Goal: Download file/media

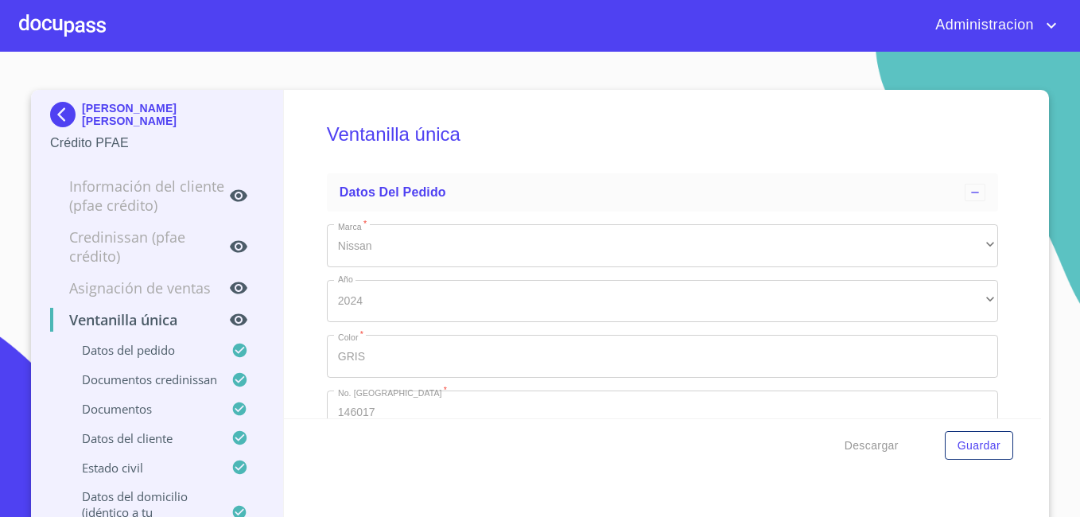
scroll to position [1339, 0]
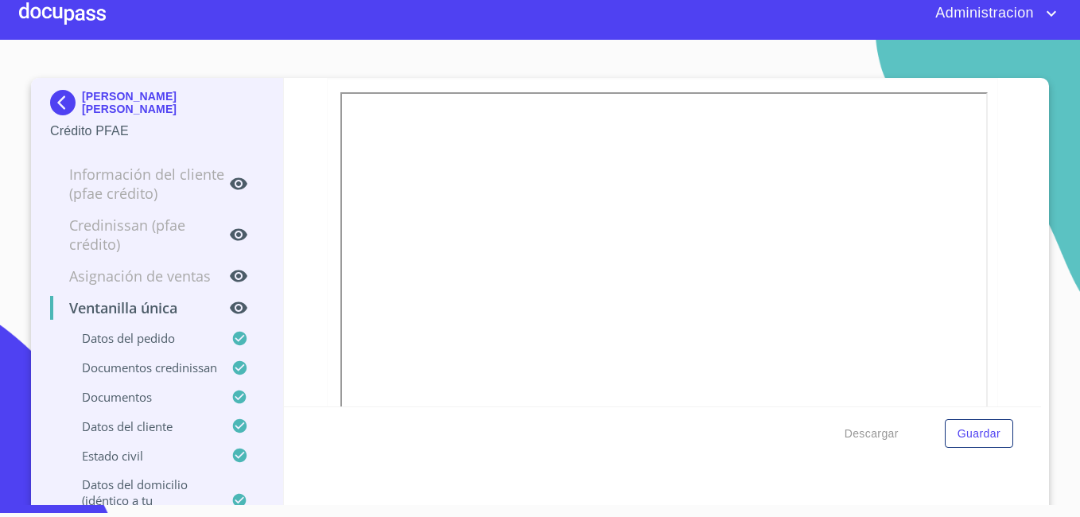
click at [103, 93] on p "[PERSON_NAME] [PERSON_NAME]" at bounding box center [173, 102] width 182 height 25
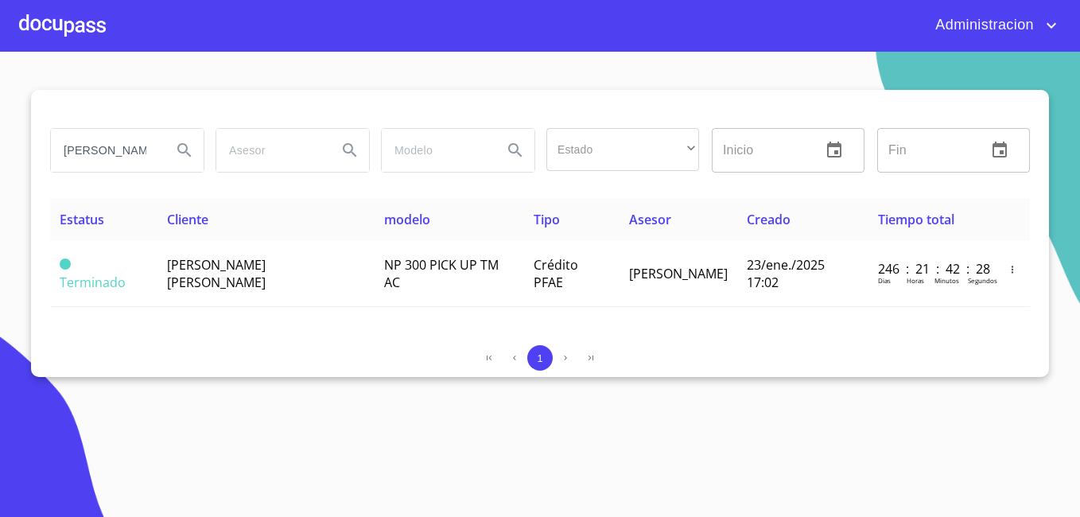
click at [126, 149] on input "[PERSON_NAME]" at bounding box center [105, 150] width 108 height 43
type input "[PERSON_NAME] de la [PERSON_NAME]"
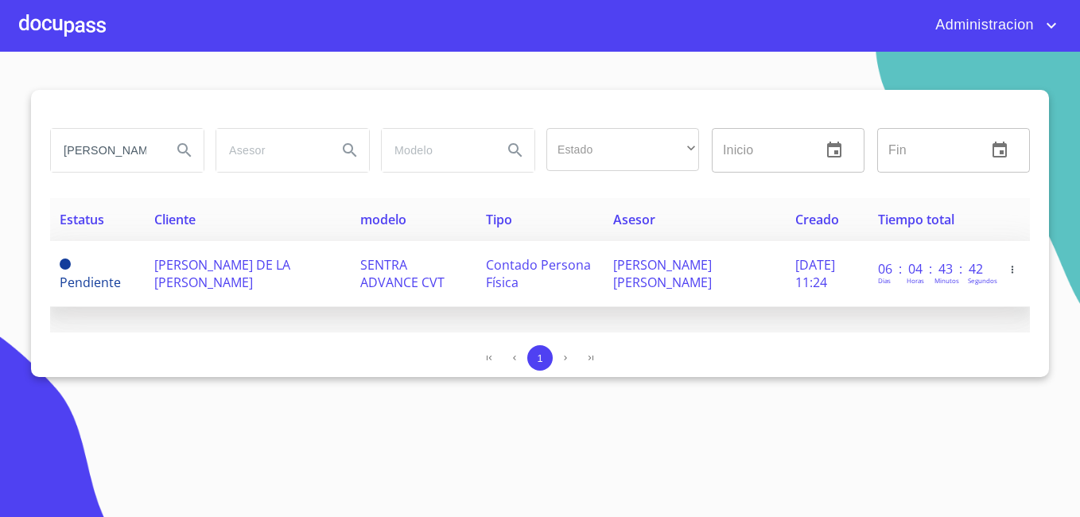
click at [214, 295] on td "[PERSON_NAME] DE LA [PERSON_NAME]" at bounding box center [248, 274] width 206 height 66
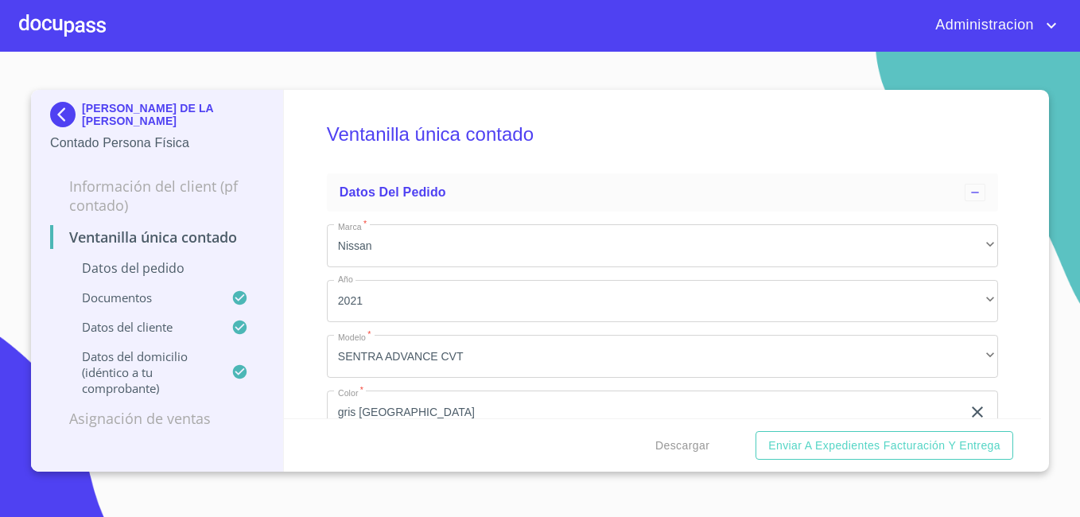
click at [76, 109] on img at bounding box center [66, 114] width 32 height 25
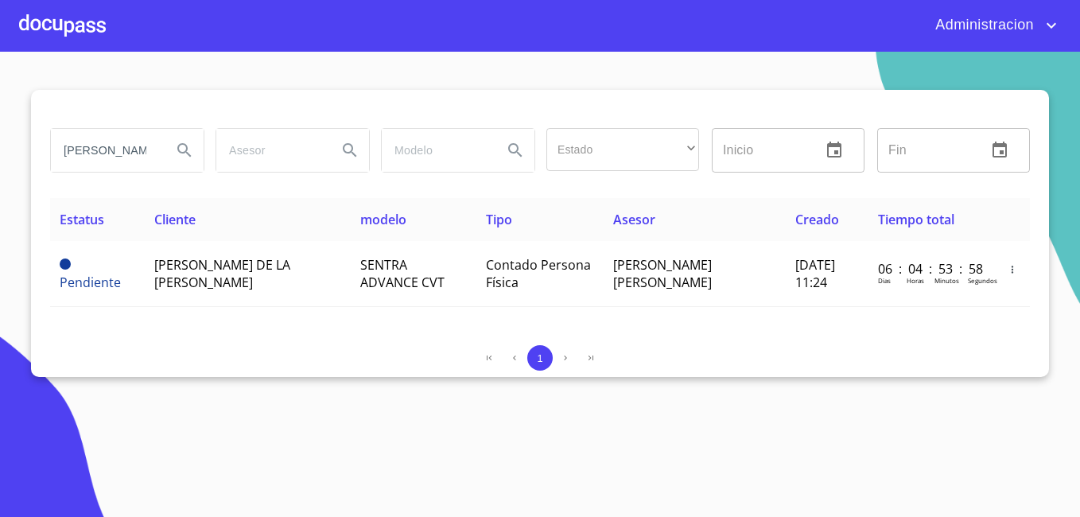
click at [135, 148] on input "[PERSON_NAME] de la [PERSON_NAME]" at bounding box center [105, 150] width 108 height 43
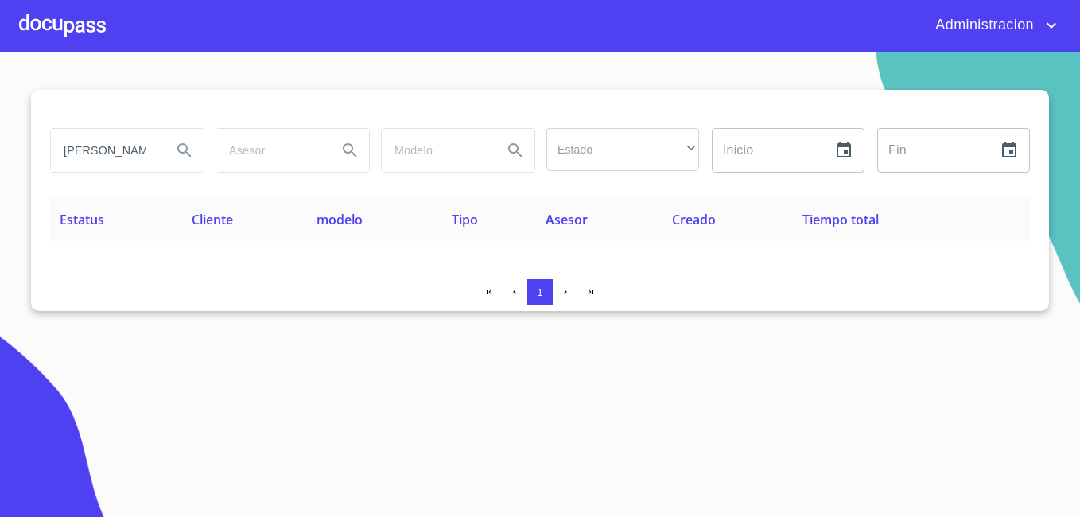
scroll to position [0, 4]
type input "[PERSON_NAME]"
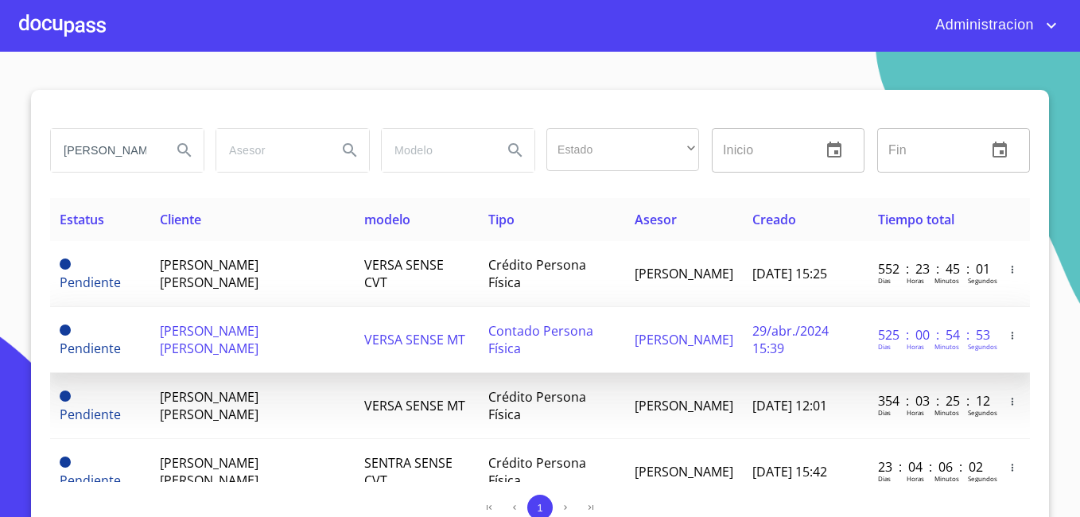
scroll to position [49, 0]
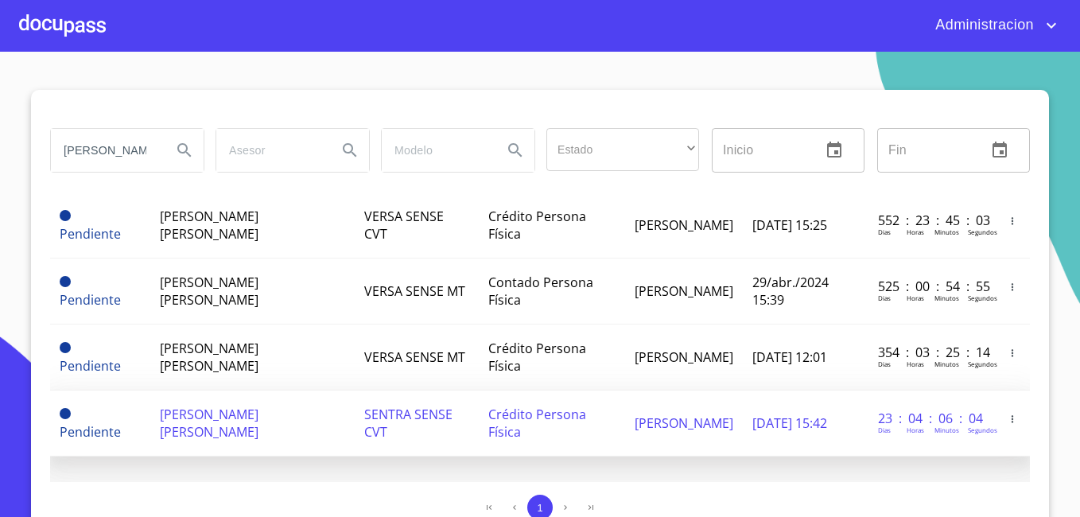
click at [258, 421] on span "[PERSON_NAME] [PERSON_NAME]" at bounding box center [209, 422] width 99 height 35
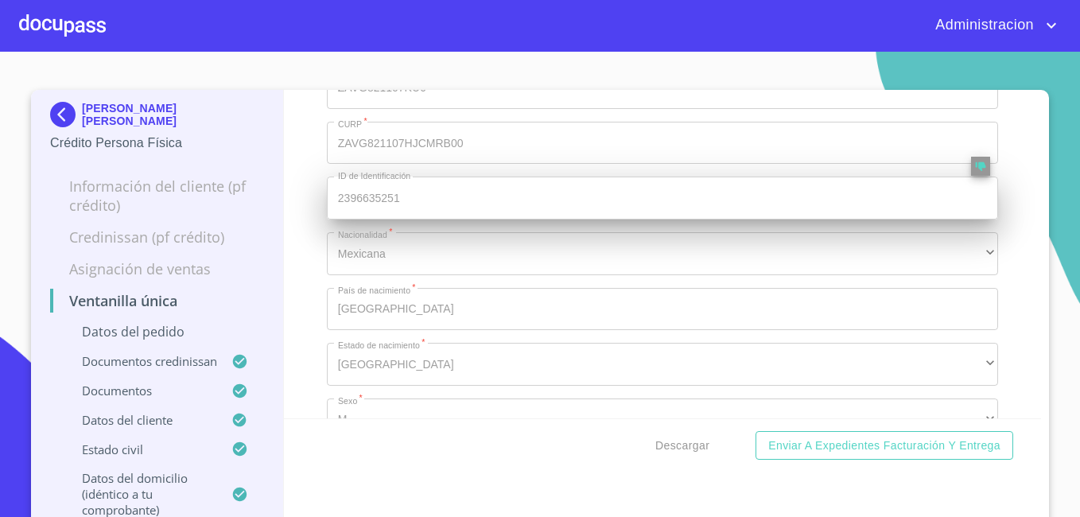
scroll to position [2454, 0]
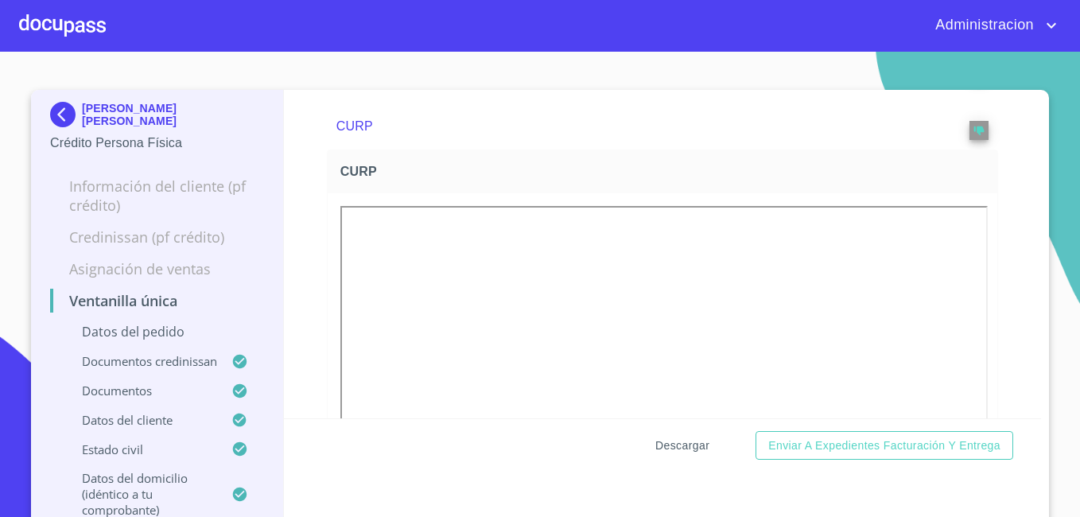
click at [661, 444] on span "Descargar" at bounding box center [682, 446] width 54 height 20
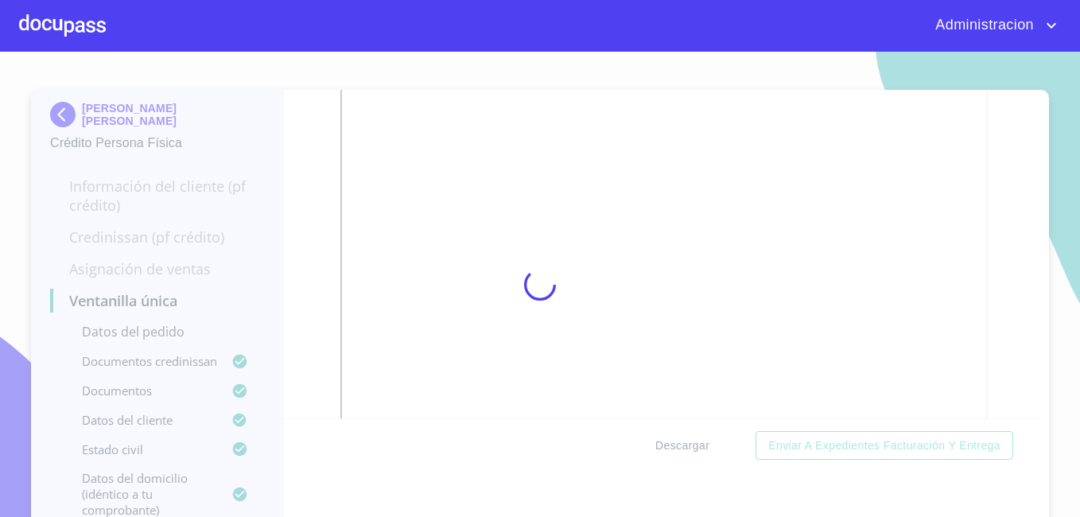
click at [661, 444] on div at bounding box center [540, 284] width 1080 height 465
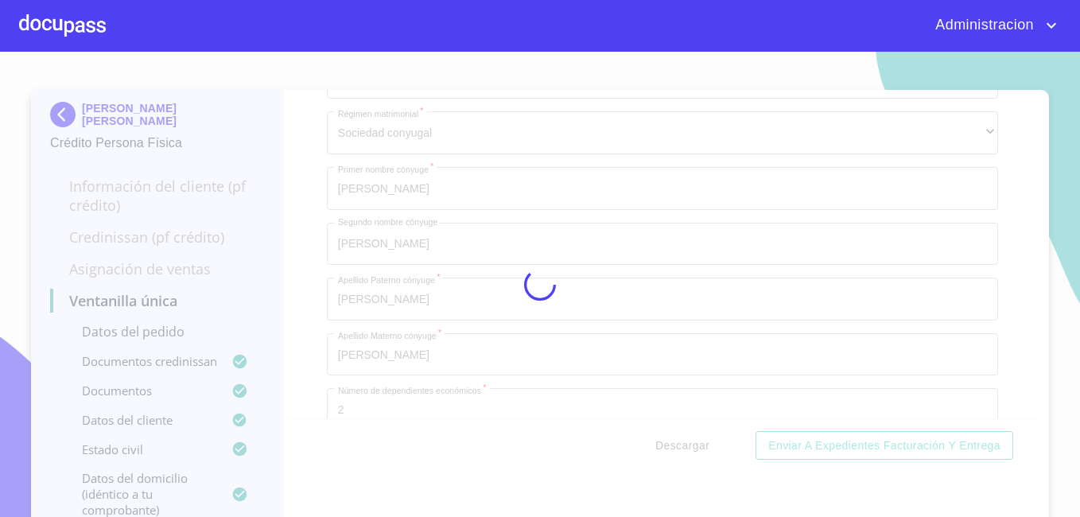
click at [661, 444] on div at bounding box center [540, 284] width 1080 height 465
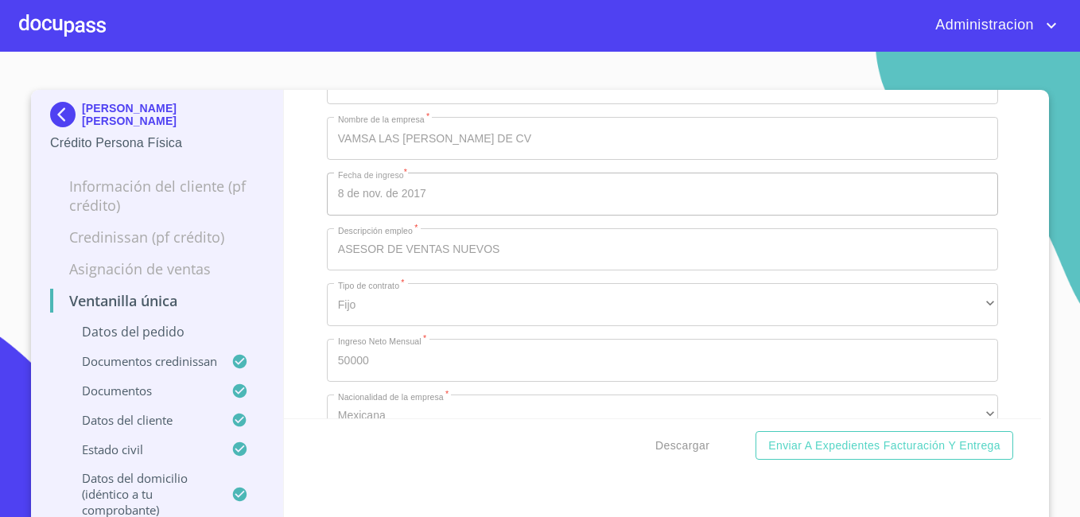
scroll to position [7186, 0]
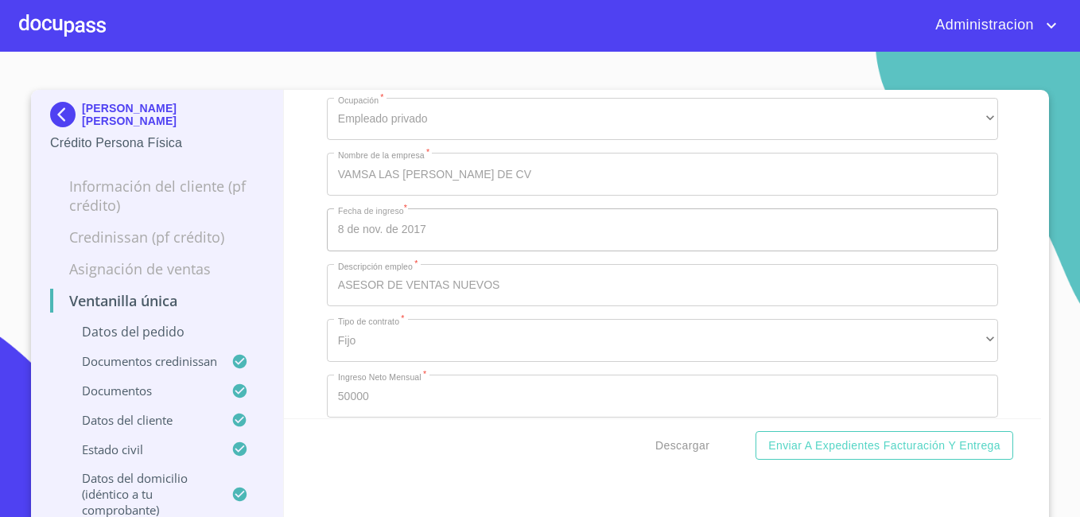
click at [135, 115] on p "[PERSON_NAME] [PERSON_NAME]" at bounding box center [173, 114] width 182 height 25
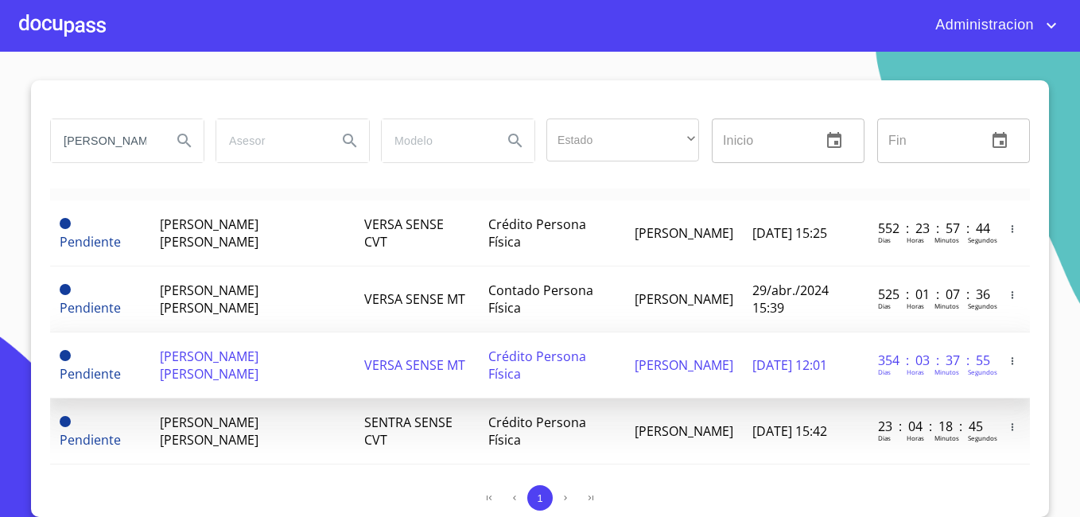
scroll to position [49, 0]
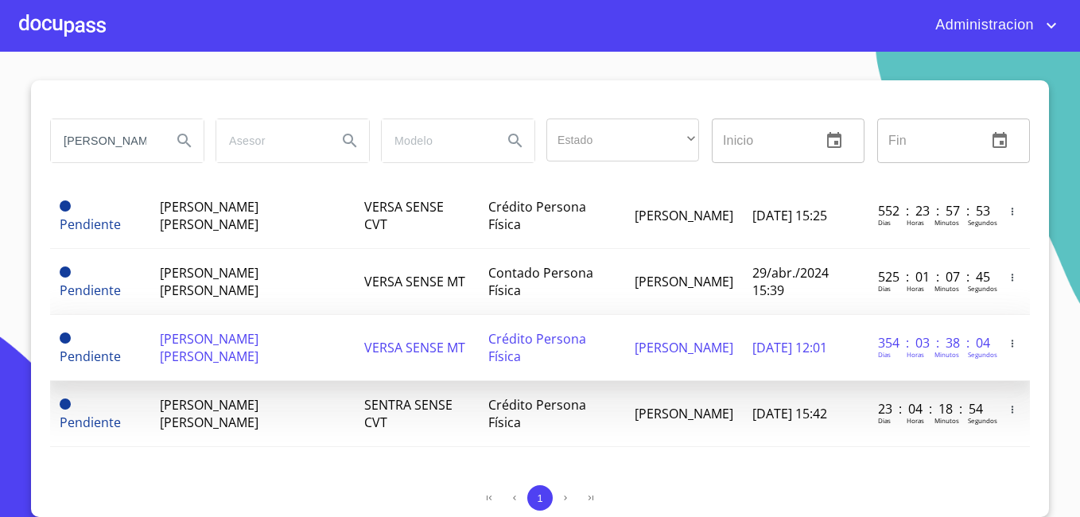
click at [165, 331] on span "[PERSON_NAME] [PERSON_NAME]" at bounding box center [209, 347] width 99 height 35
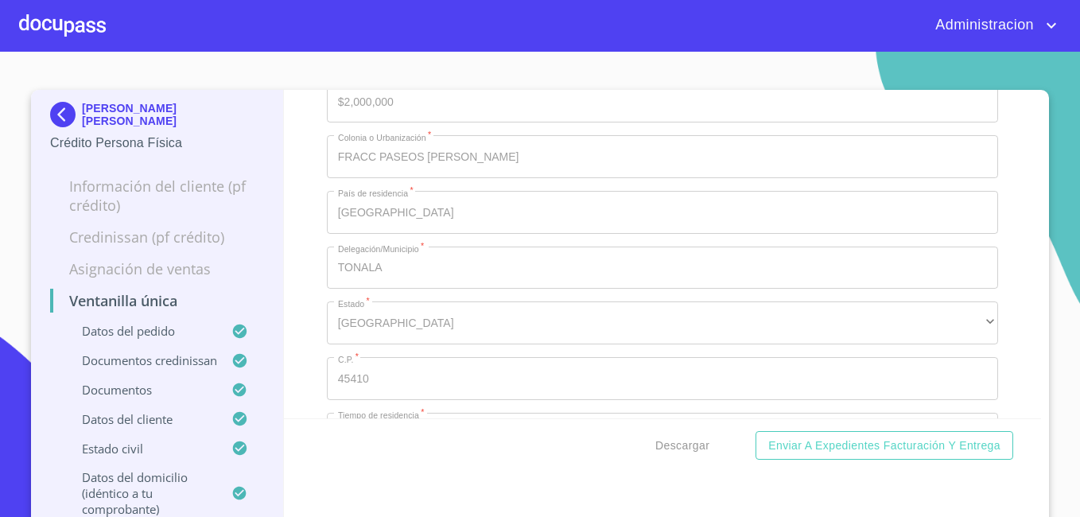
scroll to position [7337, 0]
